Goal: Information Seeking & Learning: Learn about a topic

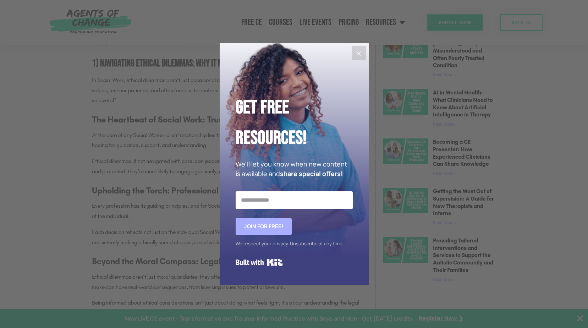
scroll to position [462, 0]
click at [357, 55] on icon "Close" at bounding box center [359, 53] width 9 height 9
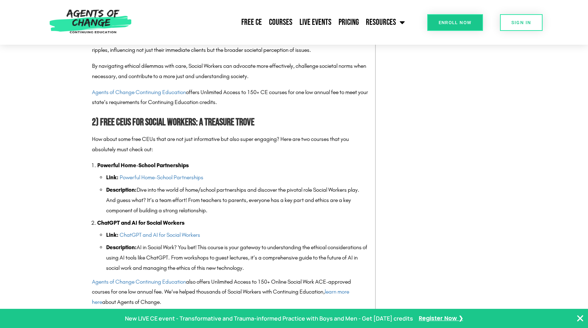
scroll to position [746, 0]
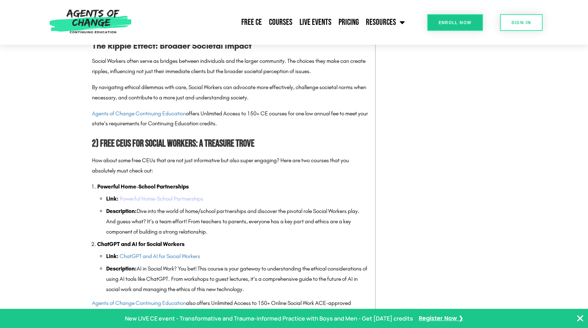
click at [180, 198] on link "Powerful Home-School Partnerships" at bounding box center [162, 198] width 84 height 7
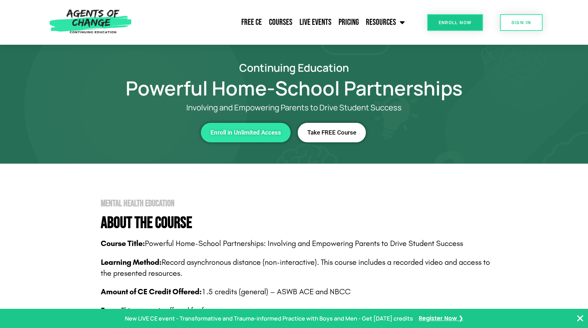
click at [328, 135] on span "Take FREE Course" at bounding box center [331, 133] width 49 height 6
click at [256, 20] on link "Free CE" at bounding box center [252, 22] width 28 height 18
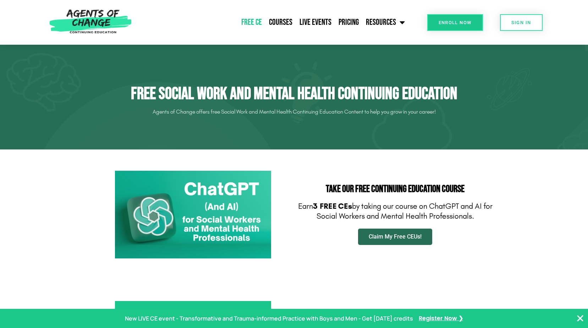
click at [391, 231] on link "Claim My Free CEUs!" at bounding box center [395, 237] width 74 height 16
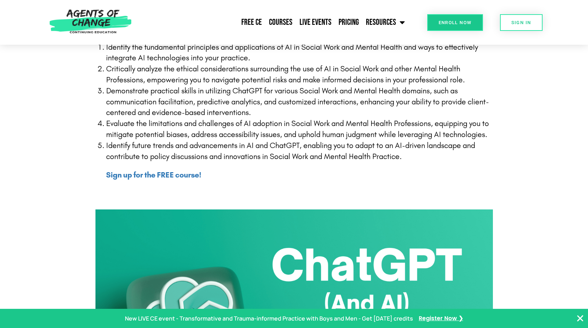
scroll to position [249, 0]
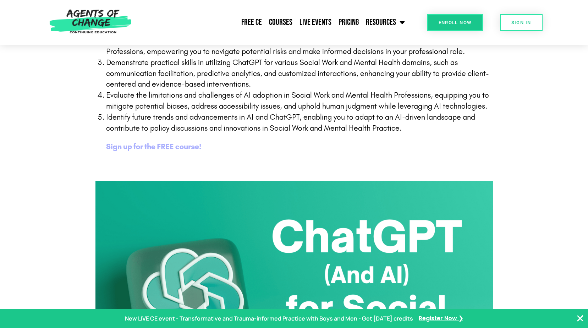
click at [169, 145] on b "Sign up for the FREE course!" at bounding box center [153, 146] width 95 height 9
